Goal: Navigation & Orientation: Understand site structure

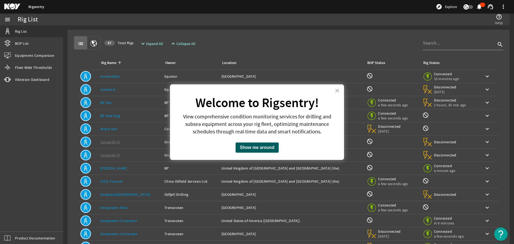
click at [246, 149] on button "Show me around" at bounding box center [256, 147] width 43 height 10
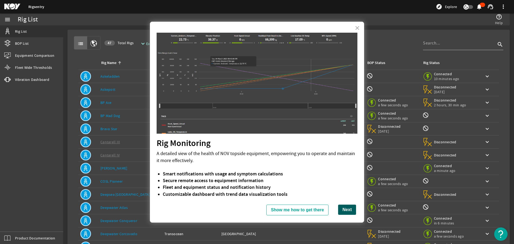
click at [344, 208] on button "Next" at bounding box center [347, 209] width 18 height 10
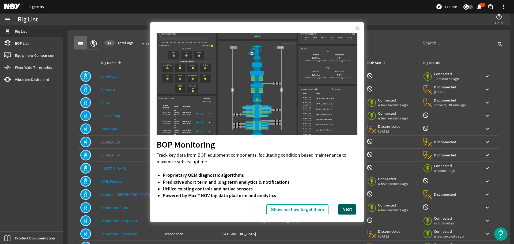
click at [340, 210] on button "Next" at bounding box center [347, 209] width 18 height 10
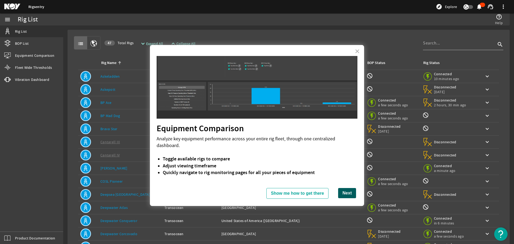
click at [344, 188] on button "Next" at bounding box center [347, 193] width 18 height 10
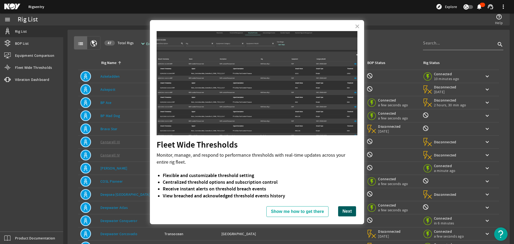
click at [341, 211] on button "Next" at bounding box center [347, 211] width 18 height 10
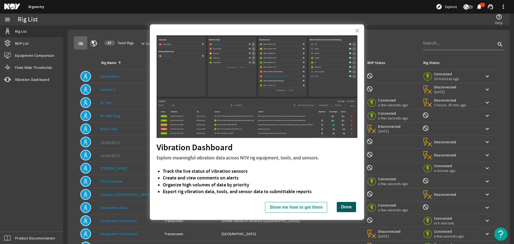
click at [340, 206] on button "Done" at bounding box center [346, 207] width 19 height 10
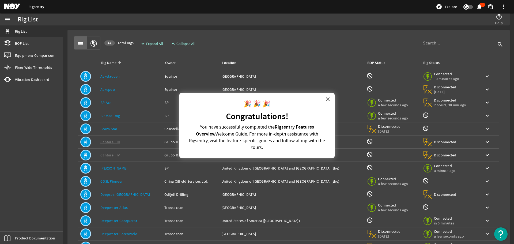
click at [326, 98] on button "×" at bounding box center [327, 99] width 5 height 9
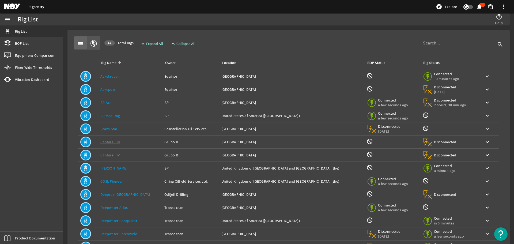
click at [97, 45] on mat-icon "button" at bounding box center [93, 43] width 6 height 6
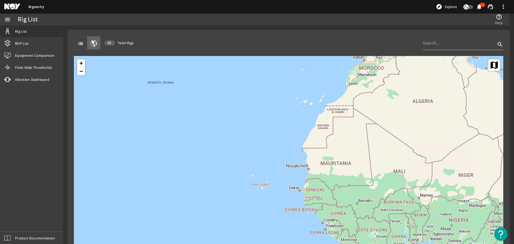
scroll to position [26, 0]
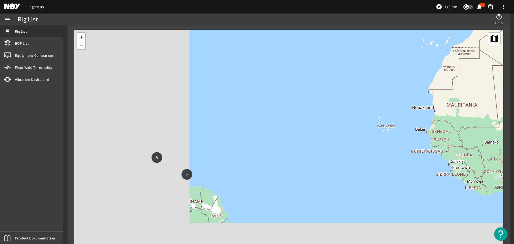
drag, startPoint x: 171, startPoint y: 191, endPoint x: 300, endPoint y: 153, distance: 133.9
click at [311, 150] on div "5 13 5 2 5 + − Map Satellite" at bounding box center [288, 137] width 429 height 214
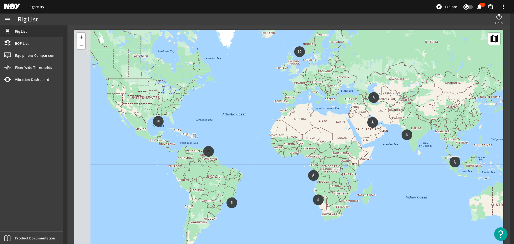
drag, startPoint x: 117, startPoint y: 165, endPoint x: 171, endPoint y: 158, distance: 54.8
click at [168, 164] on div "6 16 5 10 + − Map Satellite" at bounding box center [288, 137] width 429 height 214
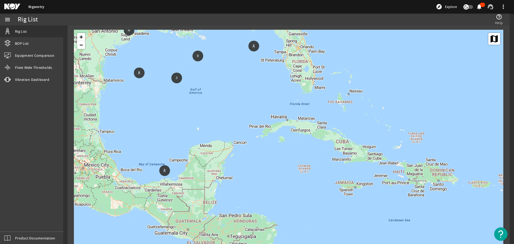
drag, startPoint x: 106, startPoint y: 180, endPoint x: 145, endPoint y: 179, distance: 38.8
click at [145, 179] on div "5 9 3 + − Map Satellite" at bounding box center [288, 137] width 429 height 214
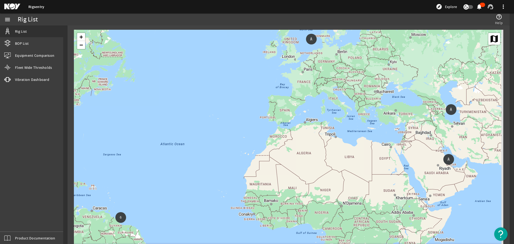
drag, startPoint x: 479, startPoint y: 169, endPoint x: 441, endPoint y: 170, distance: 37.7
click at [441, 170] on div "6 15 5 2 7 + − Map Satellite" at bounding box center [288, 137] width 429 height 214
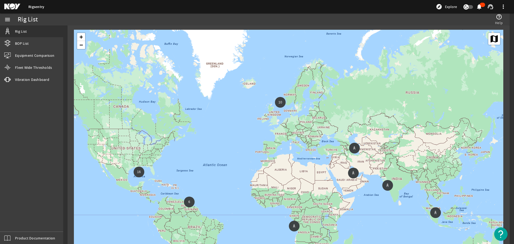
drag, startPoint x: 245, startPoint y: 200, endPoint x: 294, endPoint y: 193, distance: 49.5
click at [294, 193] on div "6 16 5 10 + − Map Satellite" at bounding box center [288, 137] width 429 height 214
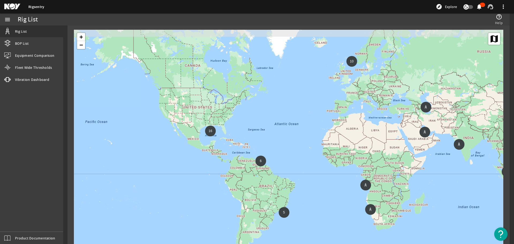
drag, startPoint x: 227, startPoint y: 163, endPoint x: 230, endPoint y: 174, distance: 11.2
click at [230, 174] on div "6 16 5 10 + − Map Satellite" at bounding box center [288, 137] width 429 height 214
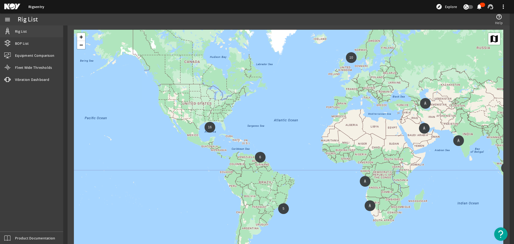
click at [24, 32] on span "Rig List" at bounding box center [21, 31] width 12 height 5
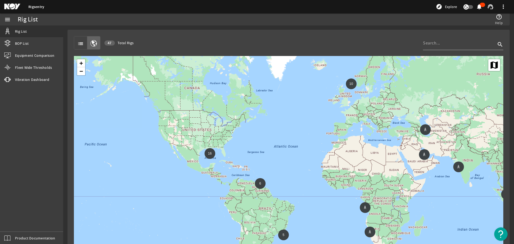
click at [81, 45] on mat-icon "list" at bounding box center [80, 43] width 6 height 6
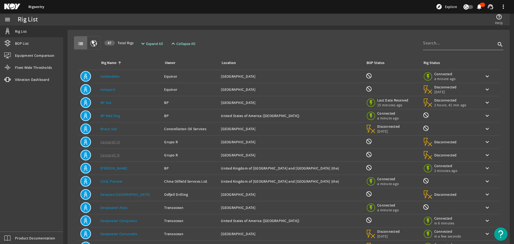
click at [38, 7] on link "Rigsentry" at bounding box center [36, 6] width 16 height 5
click at [10, 7] on mat-icon at bounding box center [16, 6] width 24 height 6
